Goal: Task Accomplishment & Management: Complete application form

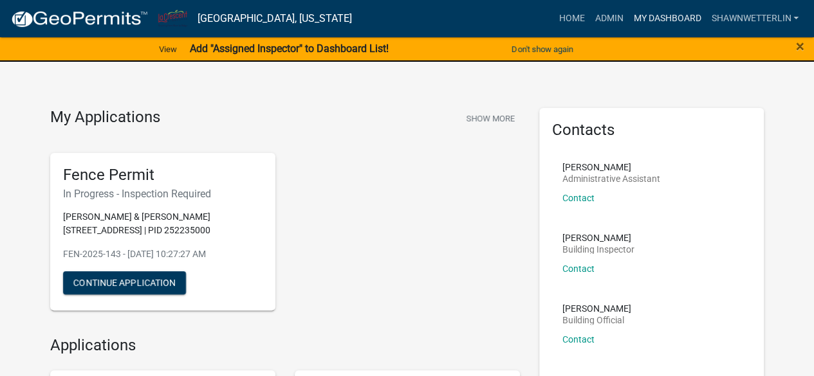
click at [656, 14] on link "My Dashboard" at bounding box center [667, 18] width 78 height 24
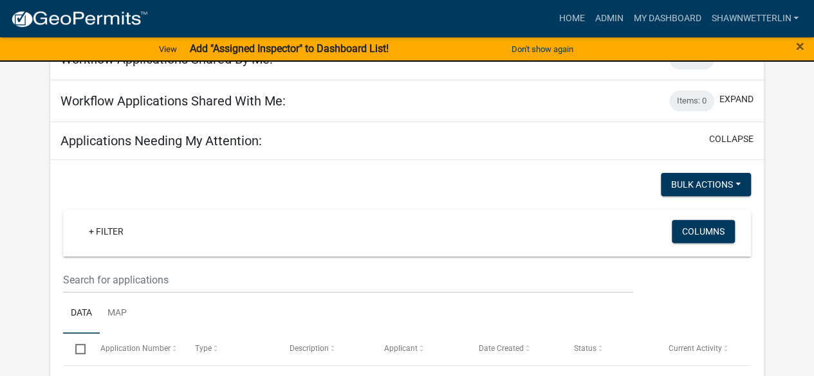
scroll to position [133, 0]
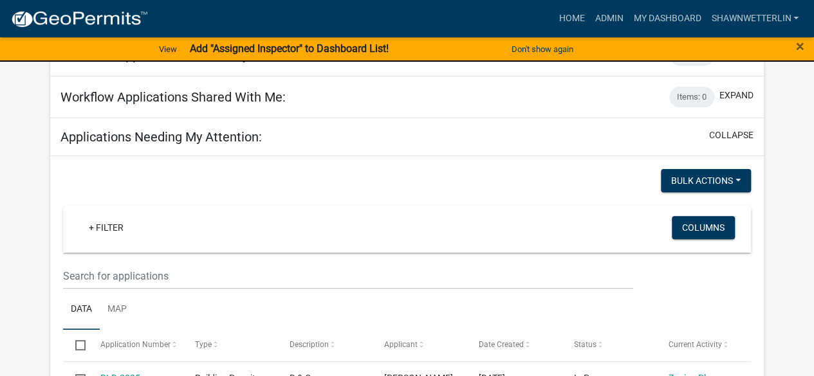
click at [95, 260] on wm-filter-builder "+ Filter Columns" at bounding box center [407, 248] width 688 height 84
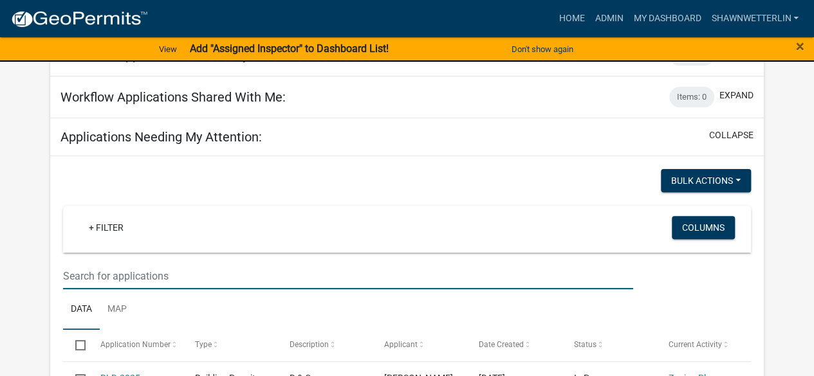
click at [94, 271] on input "text" at bounding box center [347, 276] width 569 height 26
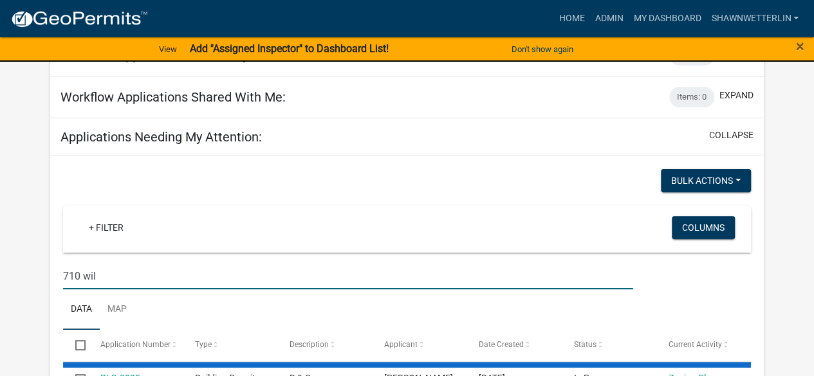
type input "710 wil"
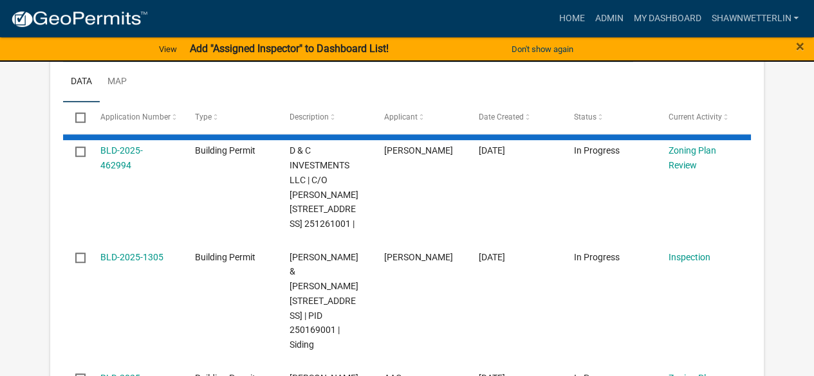
scroll to position [364, 0]
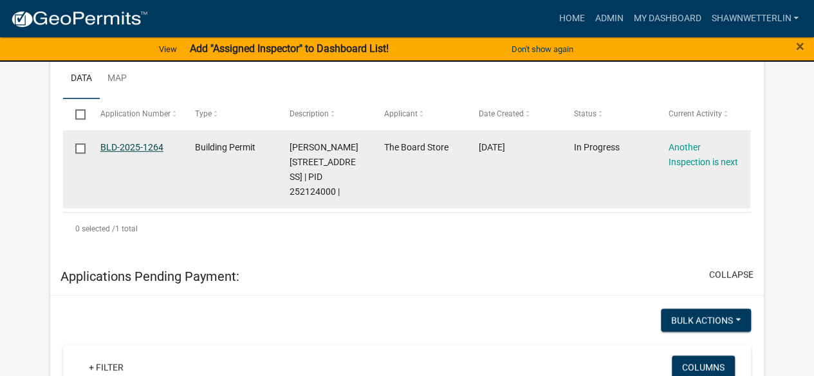
click at [144, 146] on link "BLD-2025-1264" at bounding box center [131, 147] width 63 height 10
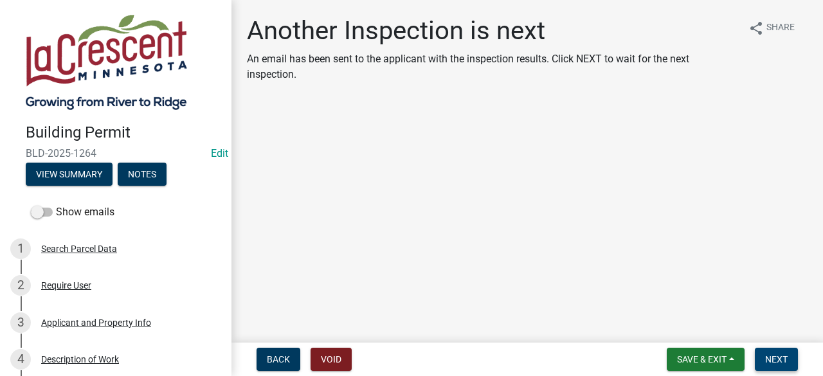
click at [770, 353] on button "Next" at bounding box center [776, 359] width 43 height 23
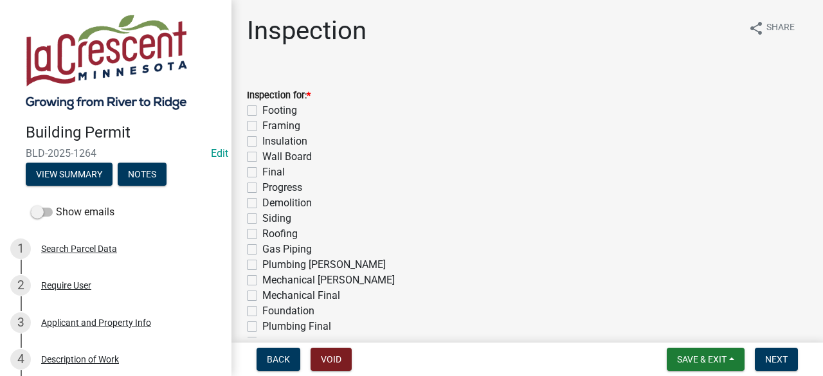
click at [262, 184] on label "Progress" at bounding box center [282, 187] width 40 height 15
click at [262, 184] on input "Progress" at bounding box center [266, 184] width 8 height 8
checkbox input "true"
checkbox input "false"
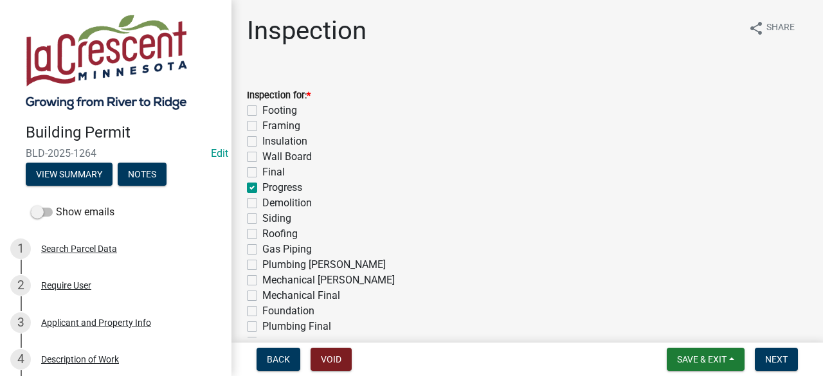
checkbox input "false"
checkbox input "true"
checkbox input "false"
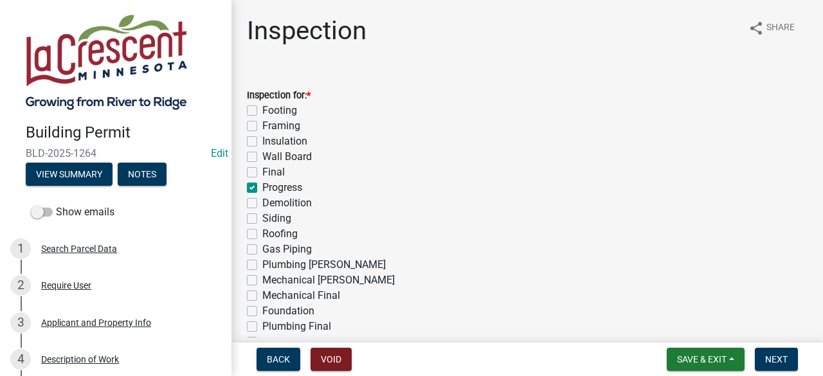
checkbox input "false"
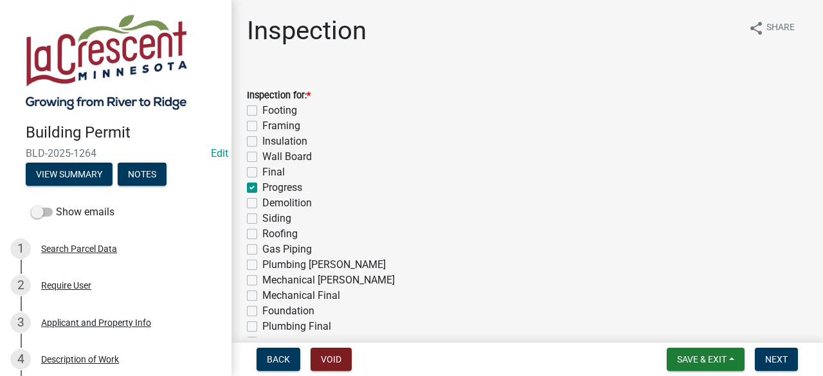
checkbox input "false"
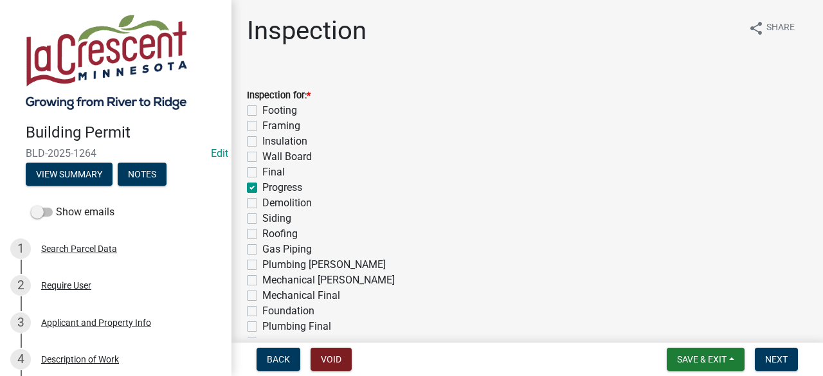
checkbox input "false"
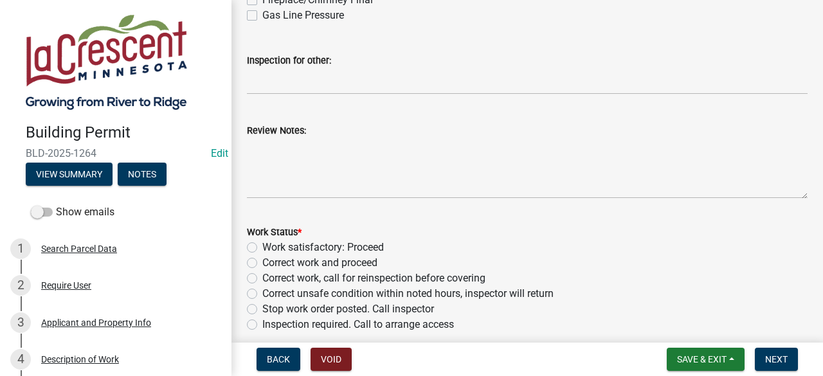
scroll to position [416, 0]
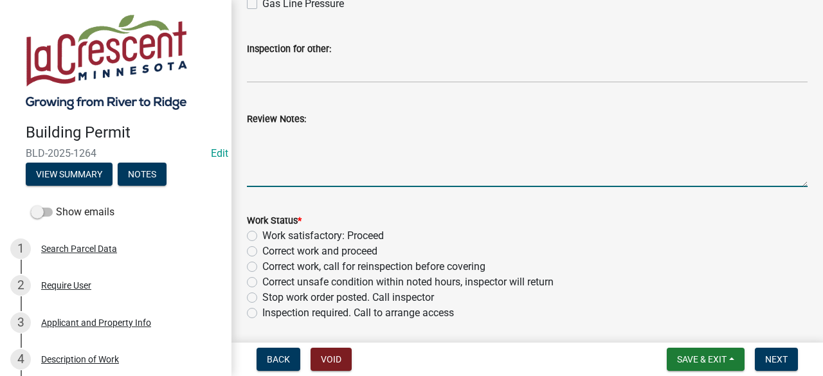
click at [319, 146] on textarea "Review Notes:" at bounding box center [527, 157] width 561 height 60
type textarea "Posts are installed for three season room."
click at [262, 235] on label "Work satisfactory: Proceed" at bounding box center [323, 235] width 122 height 15
click at [262, 235] on input "Work satisfactory: Proceed" at bounding box center [266, 232] width 8 height 8
radio input "true"
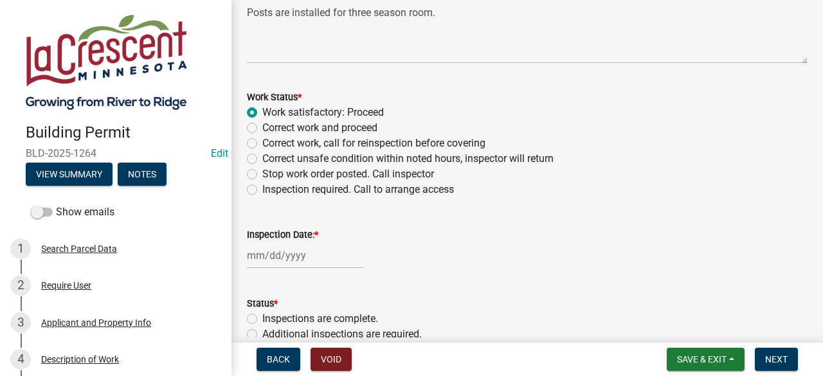
scroll to position [605, 0]
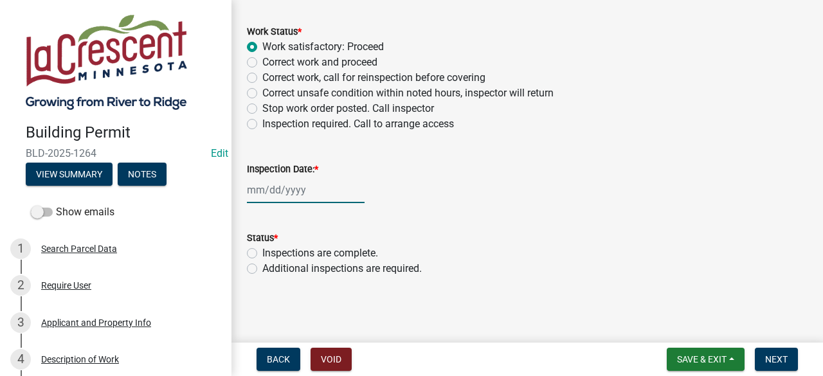
click at [314, 190] on div at bounding box center [306, 190] width 118 height 26
select select "8"
select select "2025"
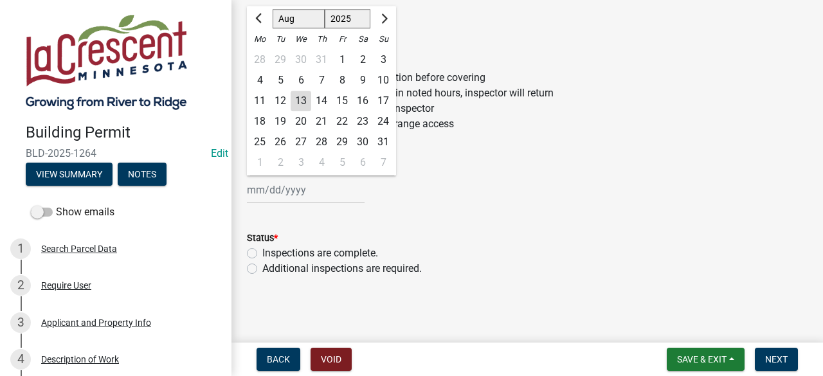
click at [302, 102] on div "13" at bounding box center [301, 101] width 21 height 21
type input "[DATE]"
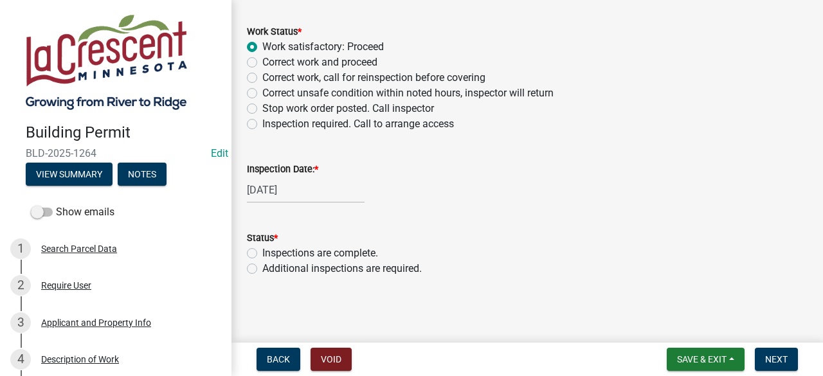
click at [262, 269] on label "Additional inspections are required." at bounding box center [342, 268] width 160 height 15
click at [262, 269] on input "Additional inspections are required." at bounding box center [266, 265] width 8 height 8
radio input "true"
click at [764, 360] on button "Next" at bounding box center [776, 359] width 43 height 23
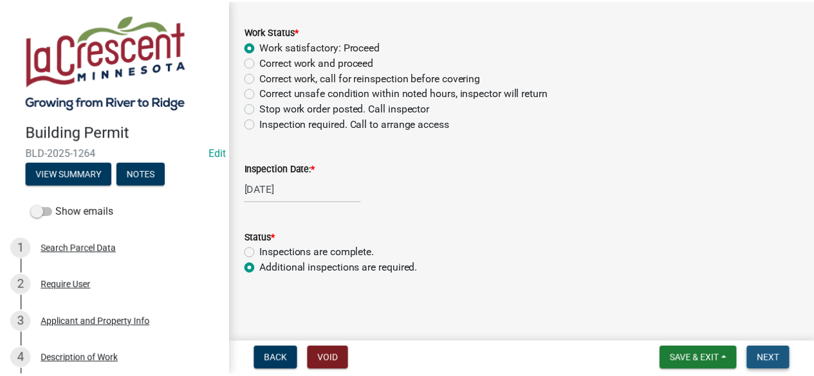
scroll to position [0, 0]
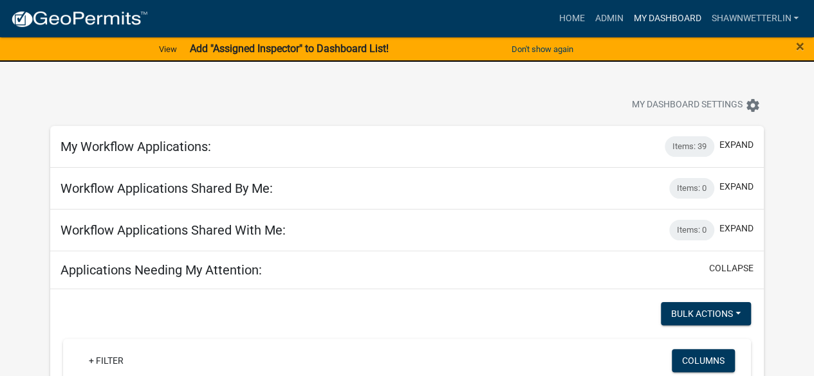
click at [636, 19] on link "My Dashboard" at bounding box center [667, 18] width 78 height 24
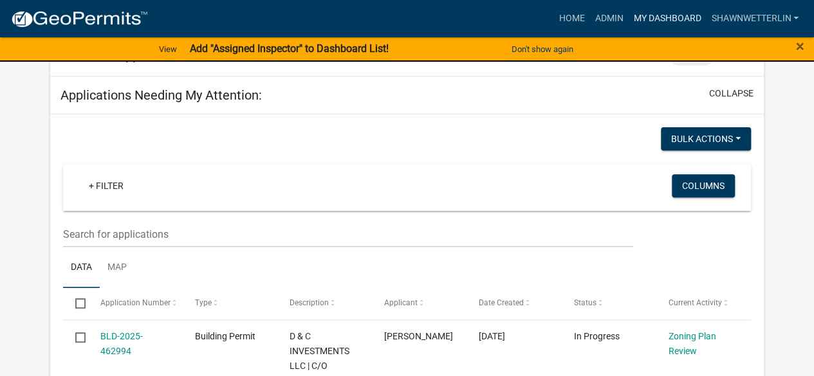
scroll to position [186, 0]
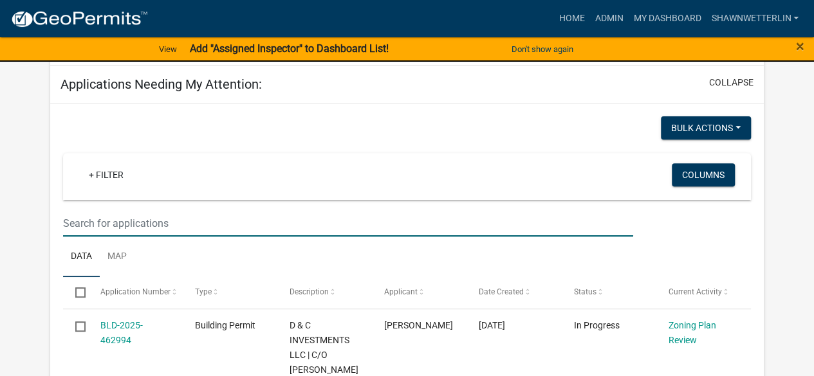
click at [125, 225] on input "text" at bounding box center [347, 223] width 569 height 26
type input "11th"
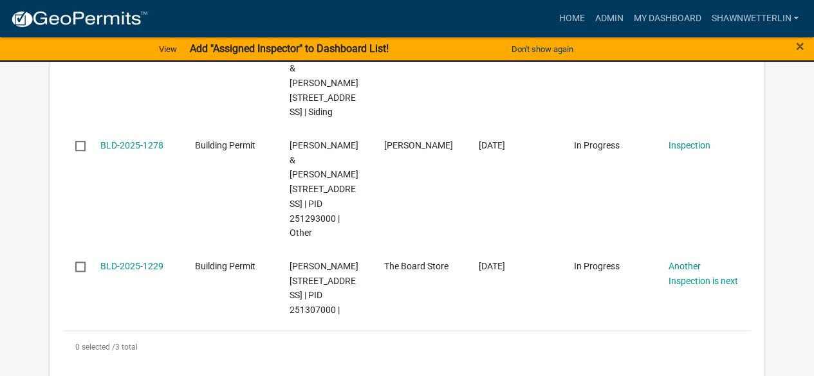
scroll to position [468, 0]
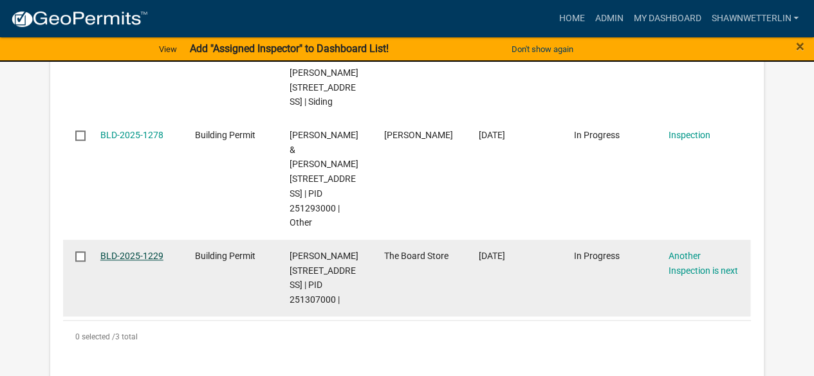
click at [147, 261] on link "BLD-2025-1229" at bounding box center [131, 256] width 63 height 10
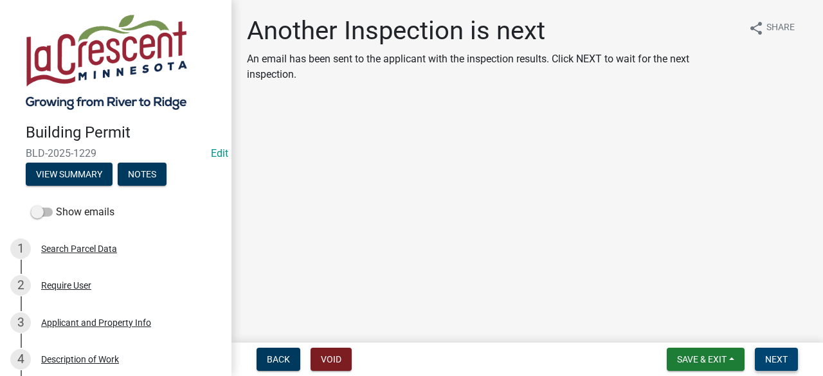
click at [773, 360] on span "Next" at bounding box center [776, 359] width 23 height 10
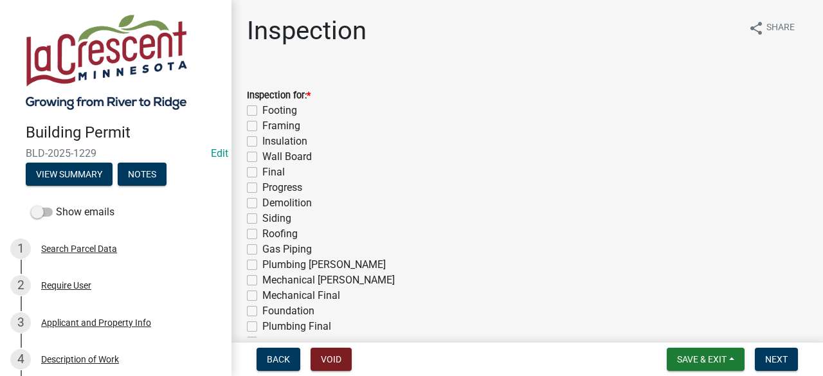
click at [262, 189] on label "Progress" at bounding box center [282, 187] width 40 height 15
click at [262, 188] on input "Progress" at bounding box center [266, 184] width 8 height 8
checkbox input "true"
checkbox input "false"
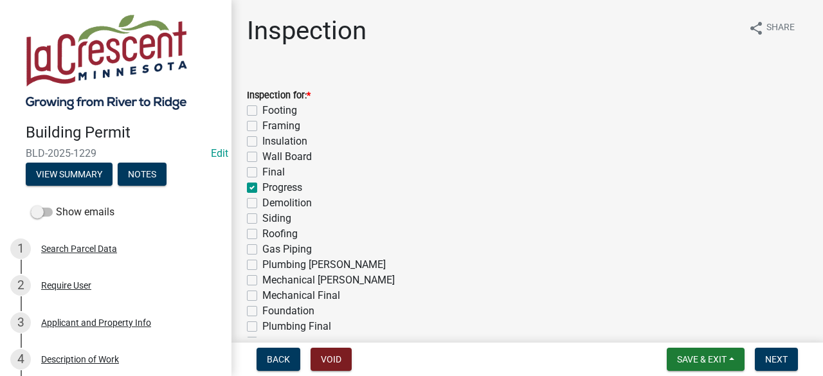
checkbox input "false"
checkbox input "true"
checkbox input "false"
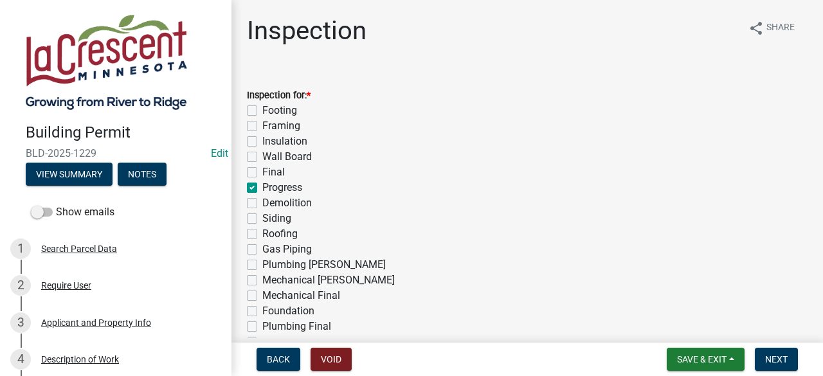
checkbox input "false"
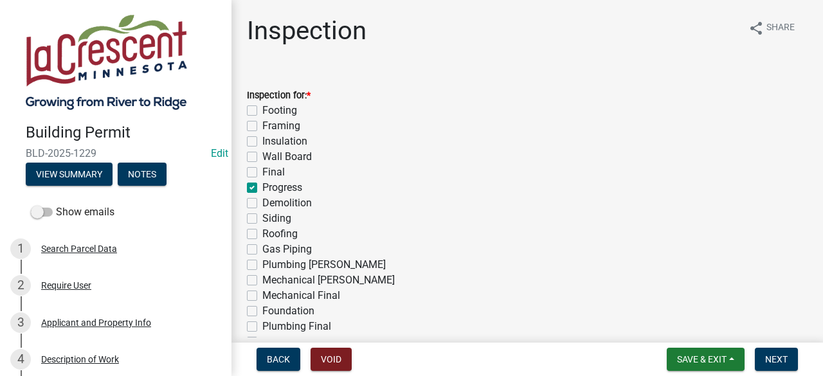
checkbox input "false"
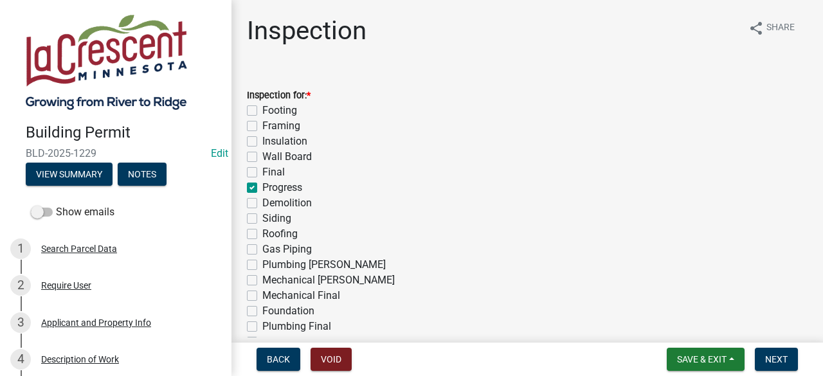
checkbox input "false"
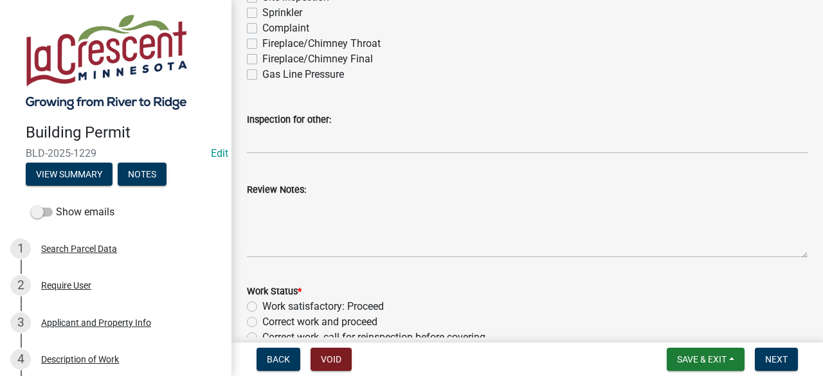
scroll to position [435, 0]
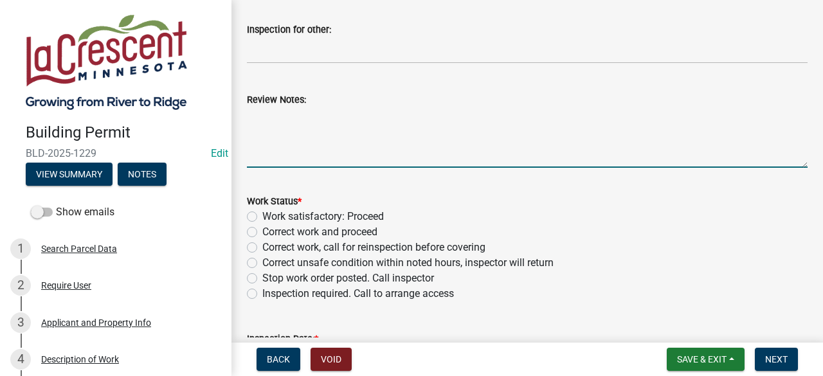
click at [305, 136] on textarea "Review Notes:" at bounding box center [527, 137] width 561 height 60
type textarea "Floor is all framed up."
click at [262, 218] on label "Work satisfactory: Proceed" at bounding box center [323, 216] width 122 height 15
click at [262, 217] on input "Work satisfactory: Proceed" at bounding box center [266, 213] width 8 height 8
radio input "true"
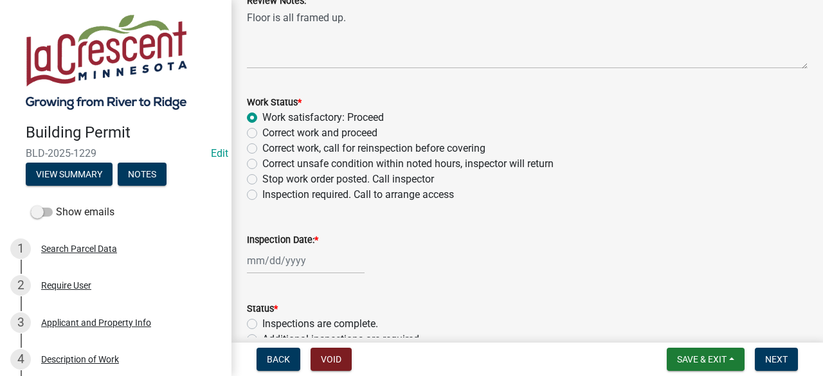
scroll to position [594, 0]
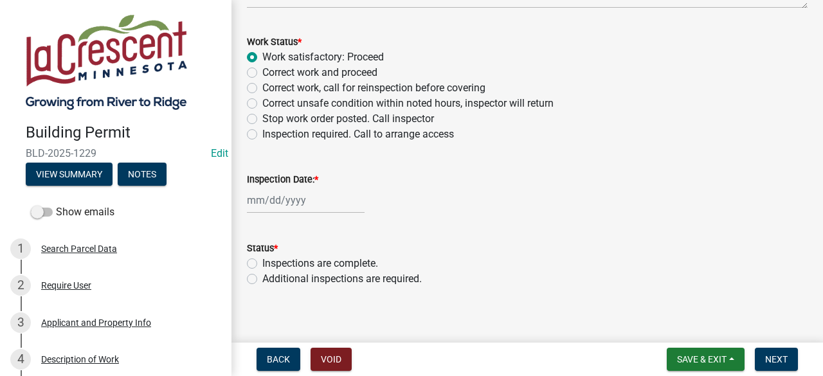
click at [327, 194] on div at bounding box center [306, 200] width 118 height 26
select select "8"
select select "2025"
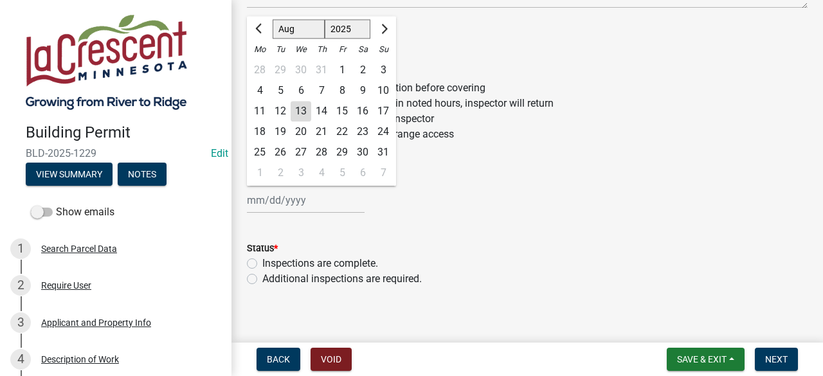
click at [305, 110] on div "13" at bounding box center [301, 111] width 21 height 21
type input "[DATE]"
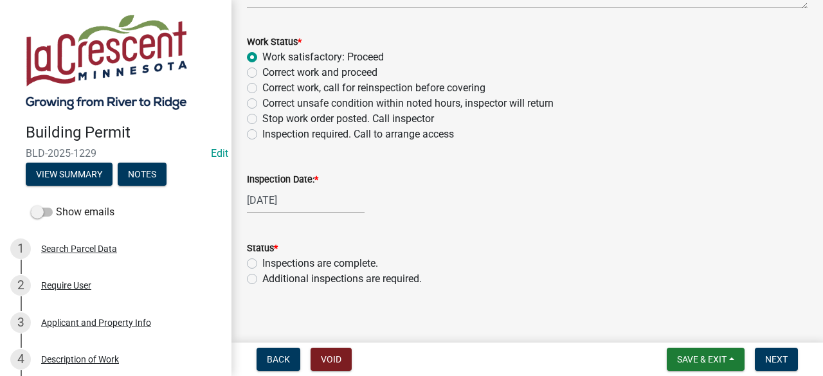
click at [262, 278] on label "Additional inspections are required." at bounding box center [342, 278] width 160 height 15
click at [262, 278] on input "Additional inspections are required." at bounding box center [266, 275] width 8 height 8
radio input "true"
click at [777, 353] on button "Next" at bounding box center [776, 359] width 43 height 23
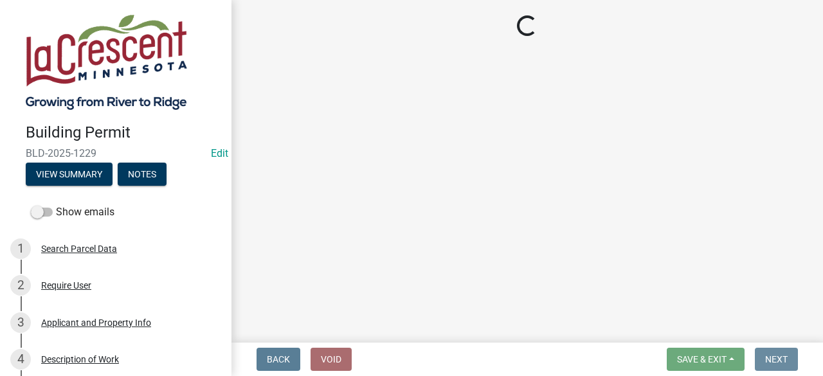
scroll to position [0, 0]
